Goal: Navigation & Orientation: Find specific page/section

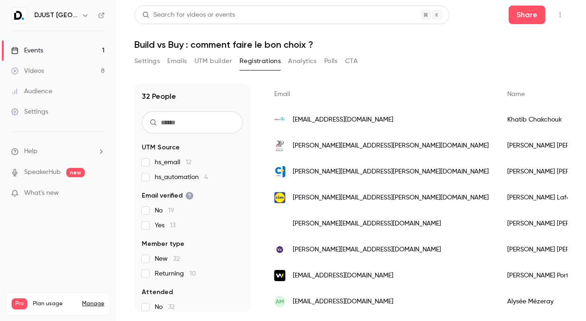
scroll to position [74, 0]
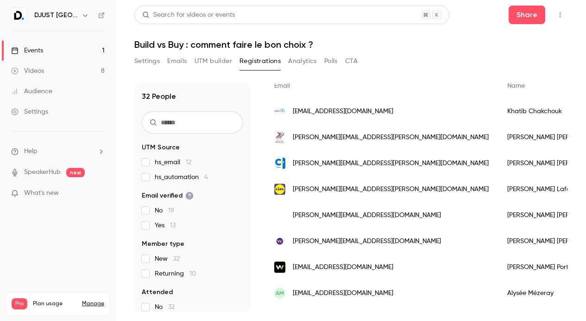
click at [63, 51] on link "Events 1" at bounding box center [58, 50] width 116 height 20
